Goal: Use online tool/utility: Utilize a website feature to perform a specific function

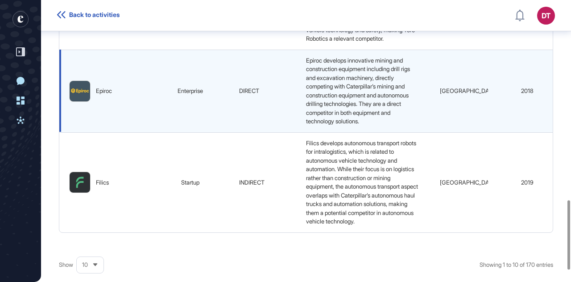
scroll to position [721, 0]
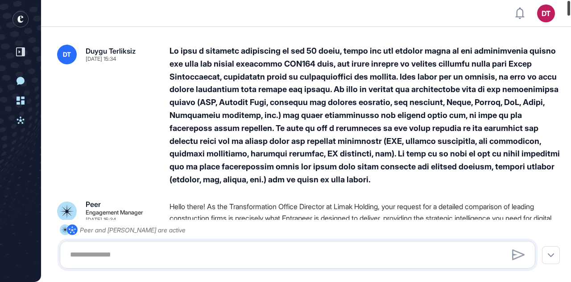
drag, startPoint x: 569, startPoint y: 186, endPoint x: 571, endPoint y: -4, distance: 190.1
click at [571, 0] on html "DT Dashboard Profile My Content Request More Data New Conversation Dashboard Ac…" at bounding box center [285, 141] width 571 height 282
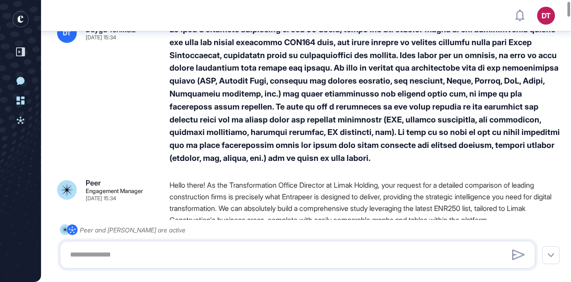
scroll to position [12, 0]
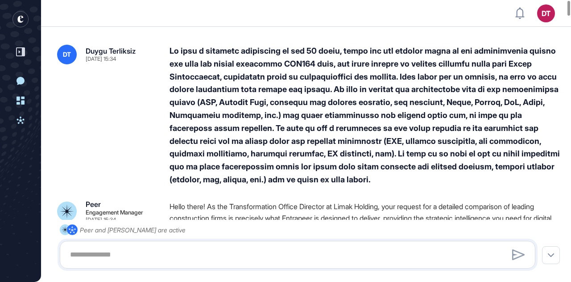
click at [23, 19] on rect "entrapeer-logo" at bounding box center [20, 19] width 16 height 16
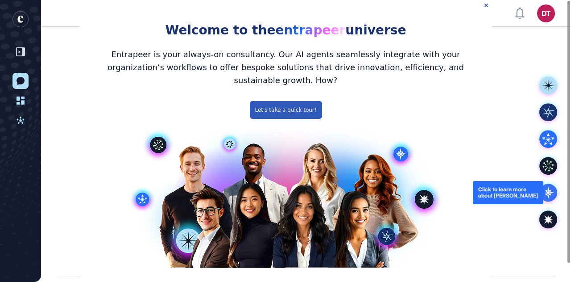
click at [546, 193] on icon at bounding box center [548, 192] width 12 height 12
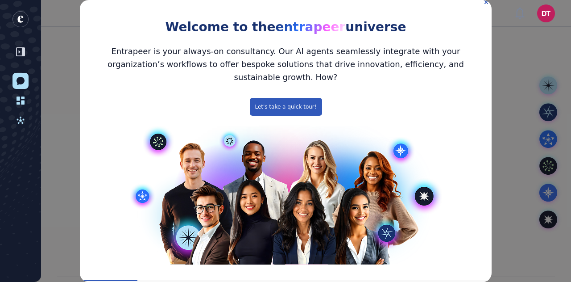
scroll to position [5, 0]
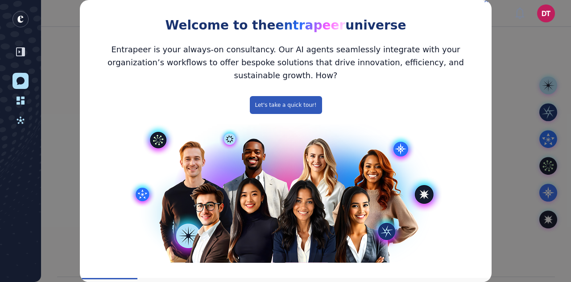
click at [484, 1] on icon "Close Preview" at bounding box center [486, 1] width 4 height 4
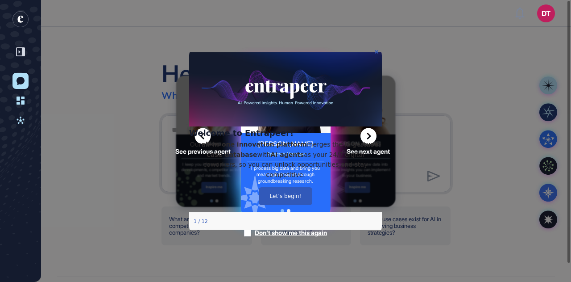
scroll to position [0, 0]
click at [299, 205] on button "Let’s begin!" at bounding box center [286, 196] width 54 height 18
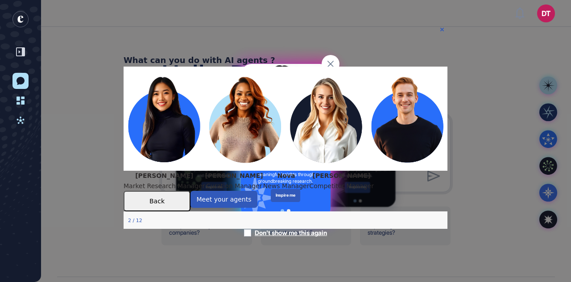
click at [185, 113] on img at bounding box center [286, 118] width 324 height 104
click at [258, 207] on button "Meet your agents" at bounding box center [224, 198] width 67 height 17
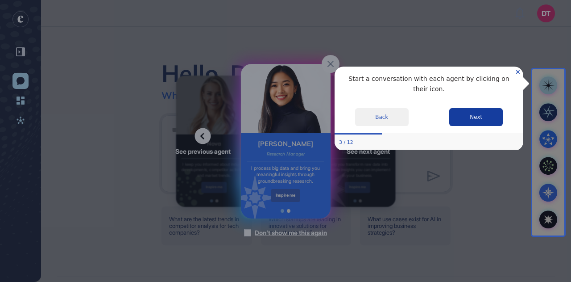
click at [482, 112] on button "Next" at bounding box center [476, 117] width 54 height 18
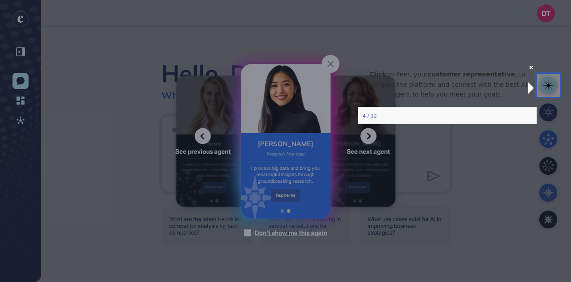
click at [530, 69] on icon "Close Preview" at bounding box center [532, 67] width 4 height 4
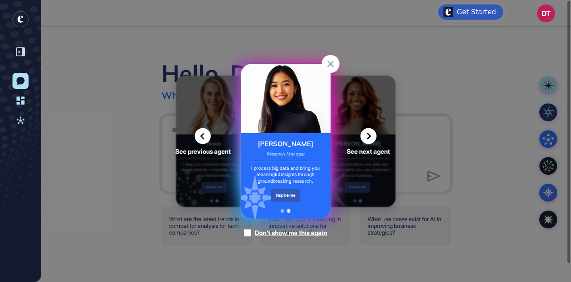
click at [290, 141] on div "Reese" at bounding box center [285, 143] width 55 height 9
click at [283, 193] on div "Inspire me" at bounding box center [286, 195] width 30 height 13
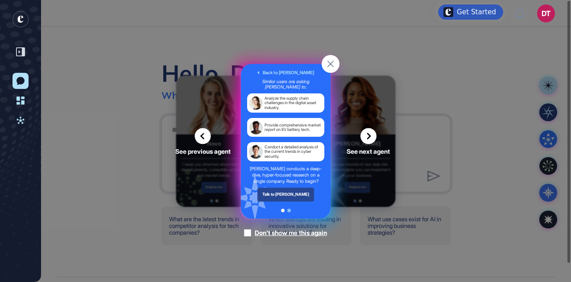
click at [284, 195] on div "Talk to Reese" at bounding box center [285, 193] width 57 height 13
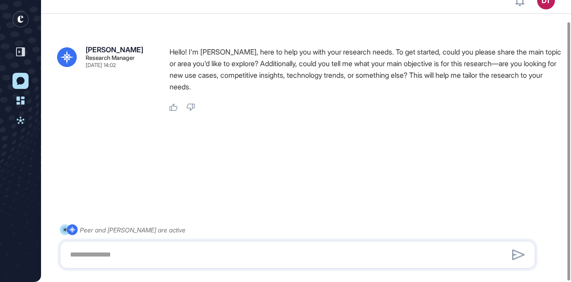
scroll to position [23, 0]
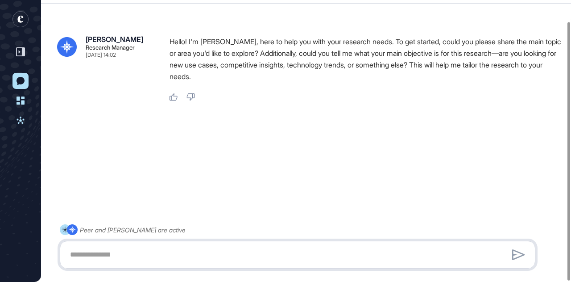
click at [176, 249] on textarea at bounding box center [298, 254] width 466 height 18
paste textarea "**********"
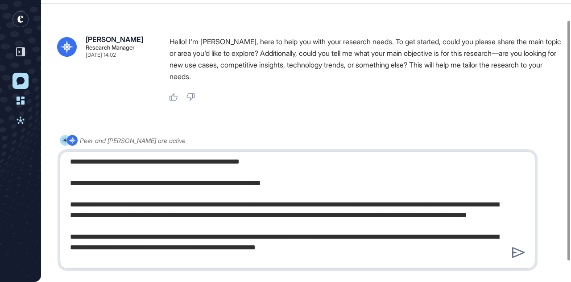
scroll to position [0, 0]
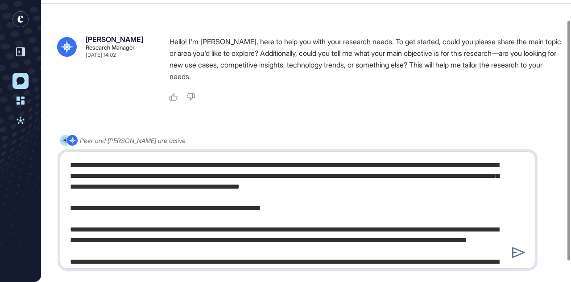
drag, startPoint x: 477, startPoint y: 188, endPoint x: 92, endPoint y: 191, distance: 385.1
click at [92, 191] on textarea at bounding box center [298, 209] width 466 height 107
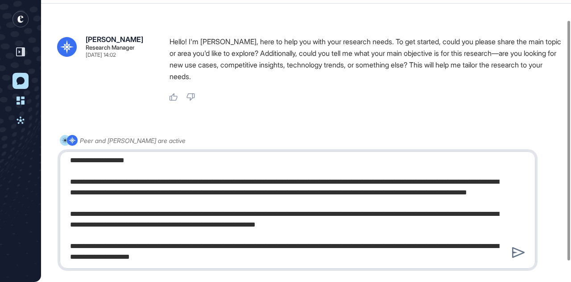
scroll to position [39, 0]
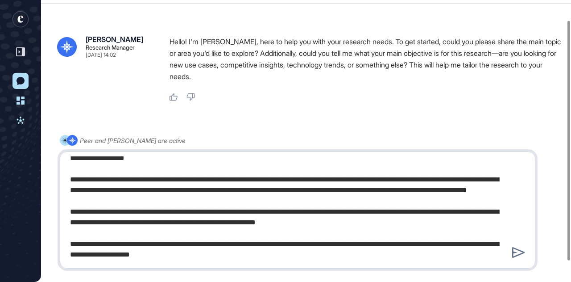
drag, startPoint x: 73, startPoint y: 167, endPoint x: 424, endPoint y: 189, distance: 351.9
click at [424, 189] on textarea at bounding box center [298, 209] width 466 height 107
click at [207, 230] on textarea at bounding box center [298, 209] width 466 height 107
click at [504, 213] on textarea at bounding box center [298, 209] width 466 height 107
click at [464, 222] on textarea at bounding box center [298, 209] width 466 height 107
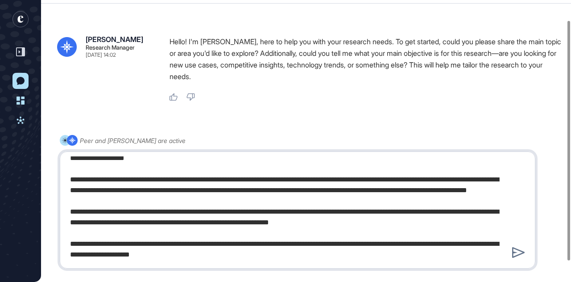
click at [70, 174] on textarea at bounding box center [298, 209] width 466 height 107
click at [71, 211] on textarea at bounding box center [298, 209] width 466 height 107
click at [68, 245] on textarea at bounding box center [298, 209] width 466 height 107
click at [348, 244] on textarea at bounding box center [298, 209] width 466 height 107
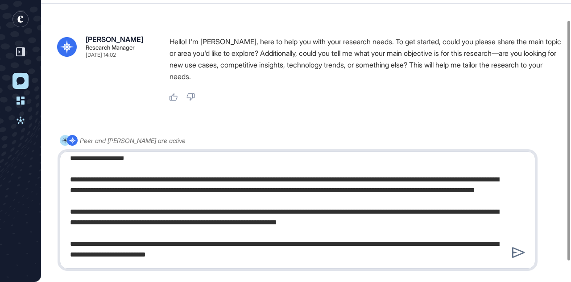
click at [276, 256] on textarea at bounding box center [298, 209] width 466 height 107
type textarea "**********"
click at [513, 253] on icon at bounding box center [518, 252] width 12 height 11
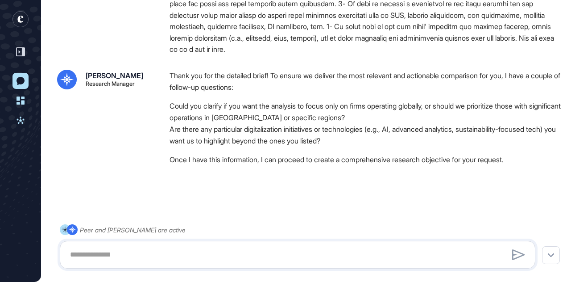
scroll to position [212, 0]
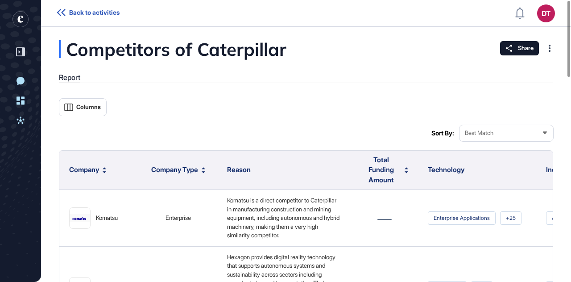
scroll to position [0, 0]
click at [66, 12] on link "Back to activities" at bounding box center [88, 13] width 62 height 8
click at [61, 14] on icon at bounding box center [61, 12] width 8 height 7
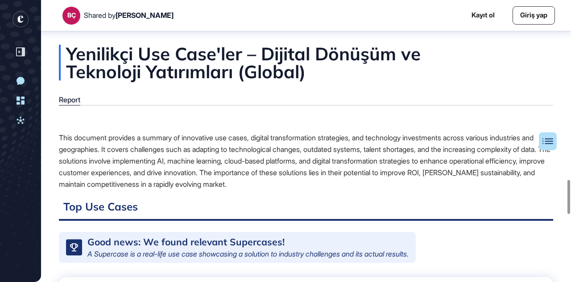
scroll to position [249, 0]
